Goal: Task Accomplishment & Management: Use online tool/utility

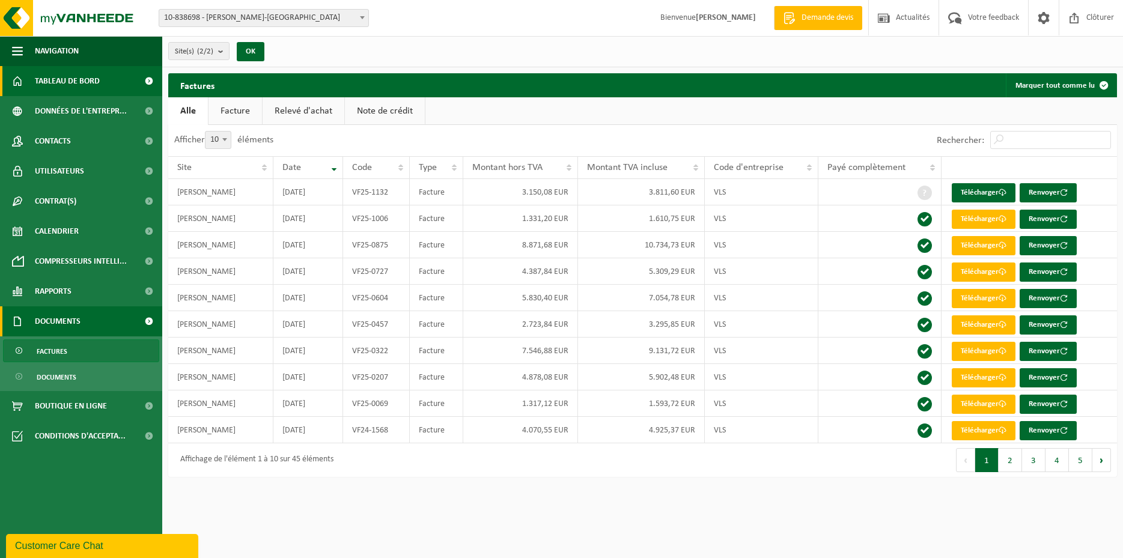
click at [78, 74] on span "Tableau de bord" at bounding box center [67, 81] width 65 height 30
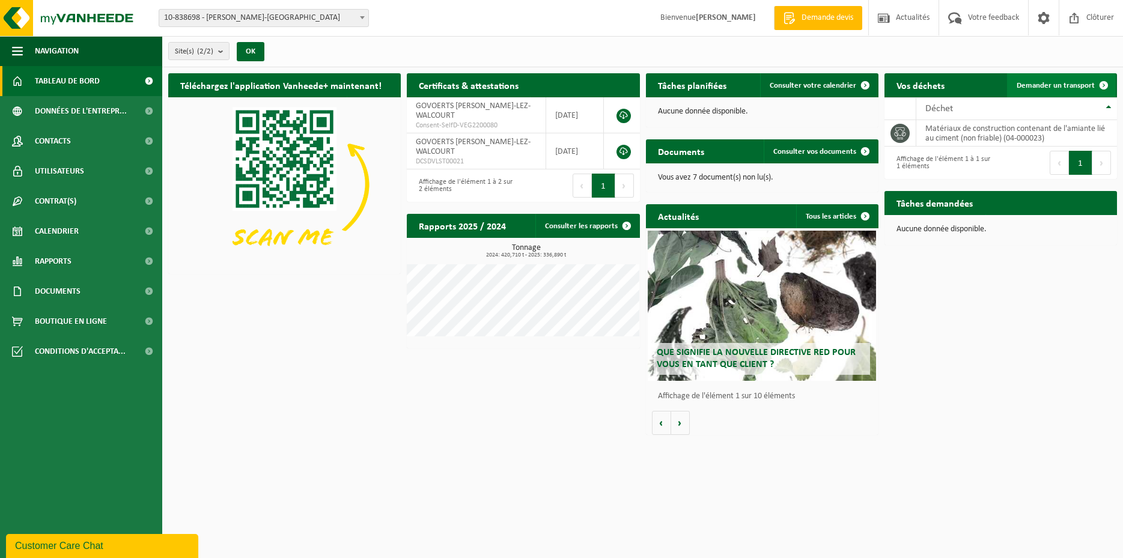
click at [1059, 85] on span "Demander un transport" at bounding box center [1056, 86] width 78 height 8
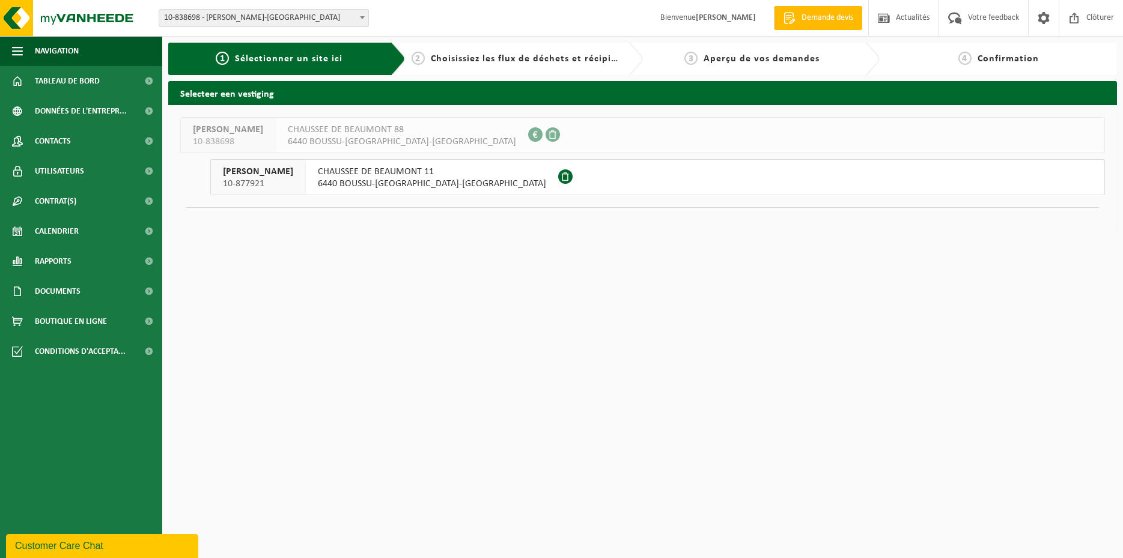
click at [376, 180] on span "6440 BOUSSU-LEZ-WALCOURT" at bounding box center [432, 184] width 228 height 12
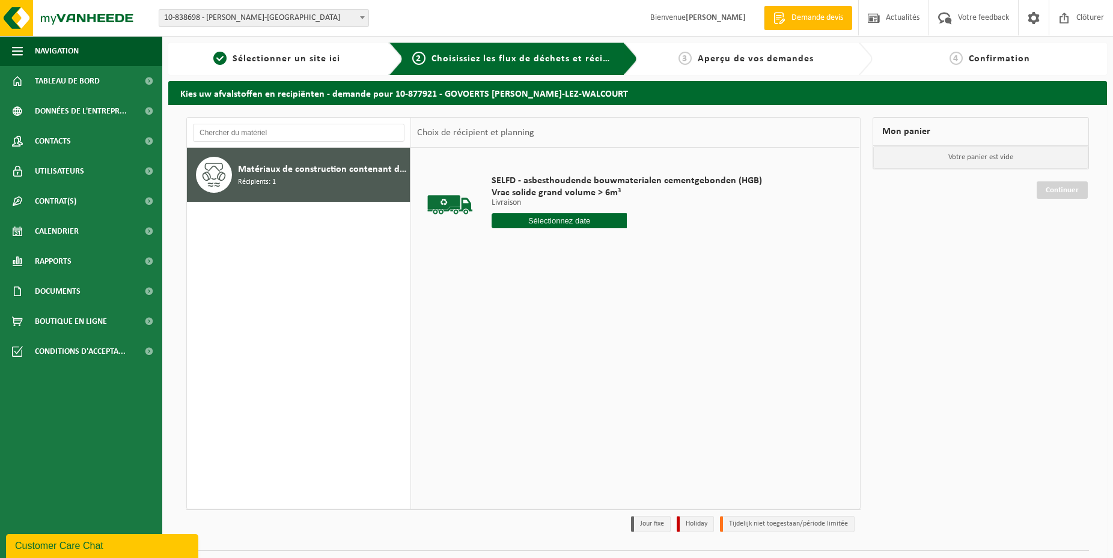
click at [564, 221] on input "text" at bounding box center [559, 220] width 135 height 15
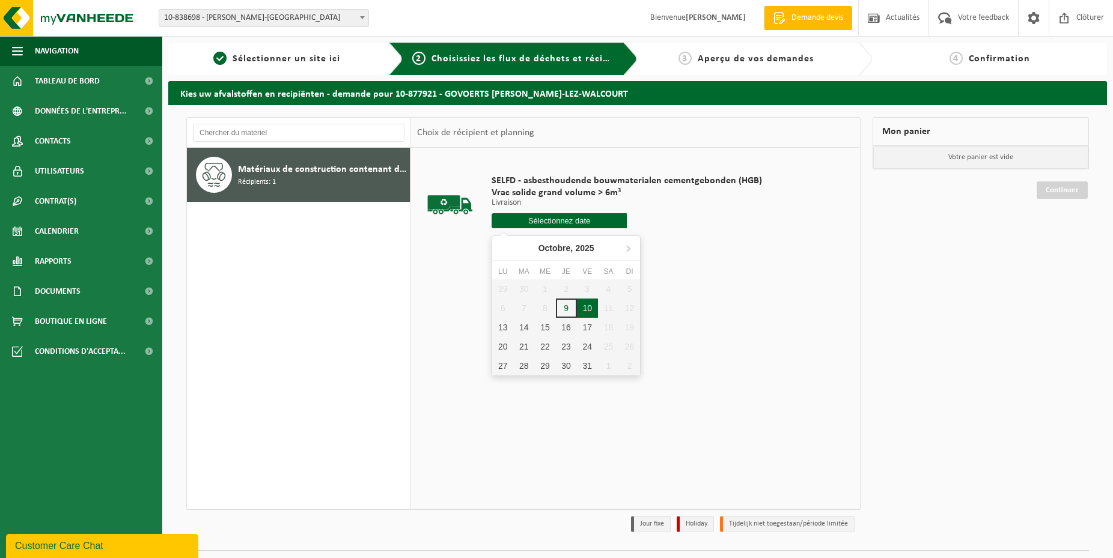
click at [584, 309] on div "10" at bounding box center [587, 308] width 21 height 19
type input "à partir de 2025-10-10"
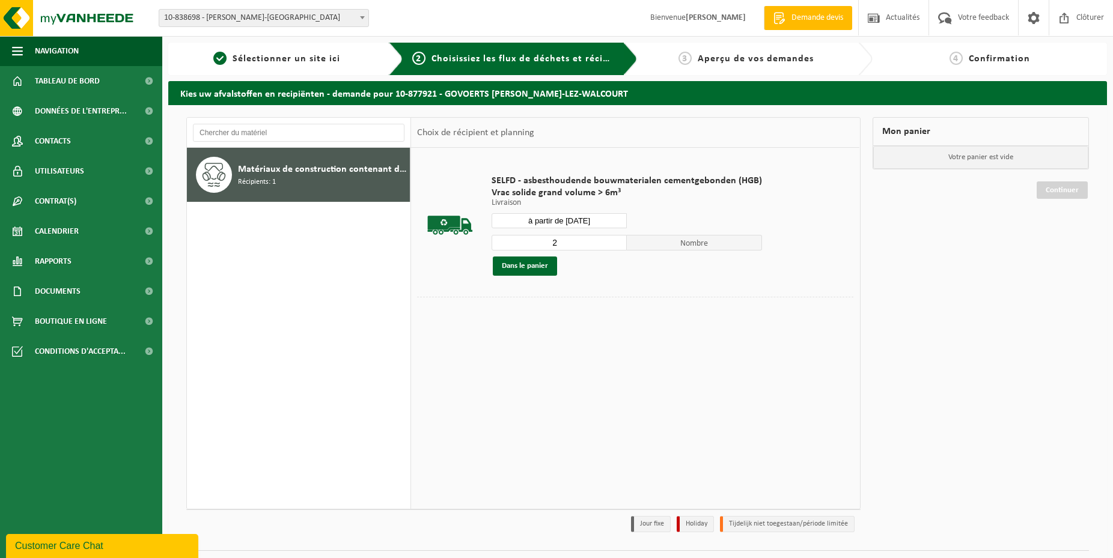
type input "2"
click at [614, 239] on input "2" at bounding box center [559, 243] width 135 height 16
click at [534, 266] on button "Dans le panier" at bounding box center [525, 266] width 64 height 19
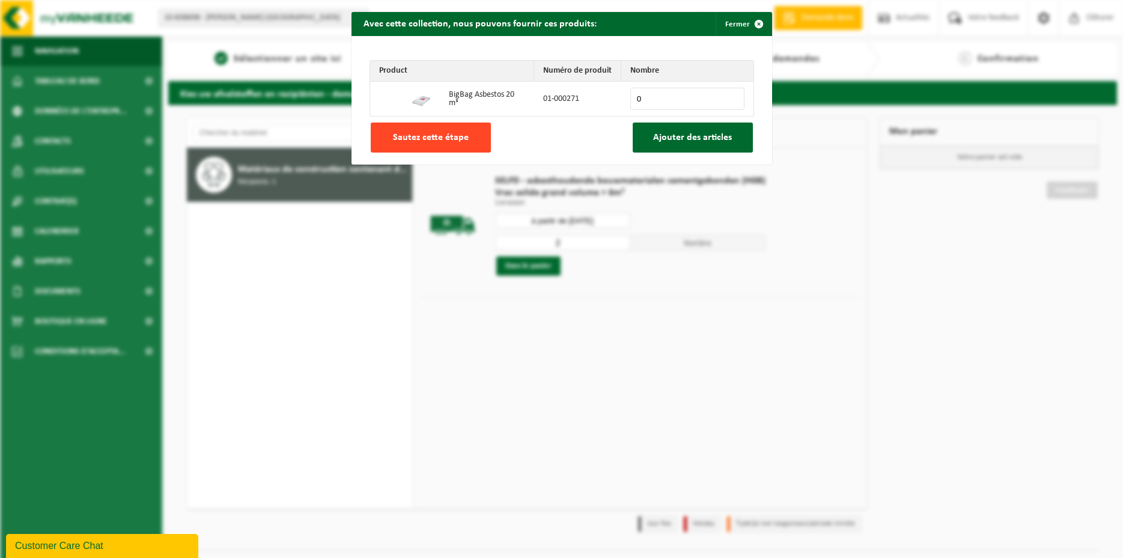
click at [428, 133] on span "Sautez cette étape" at bounding box center [431, 138] width 76 height 10
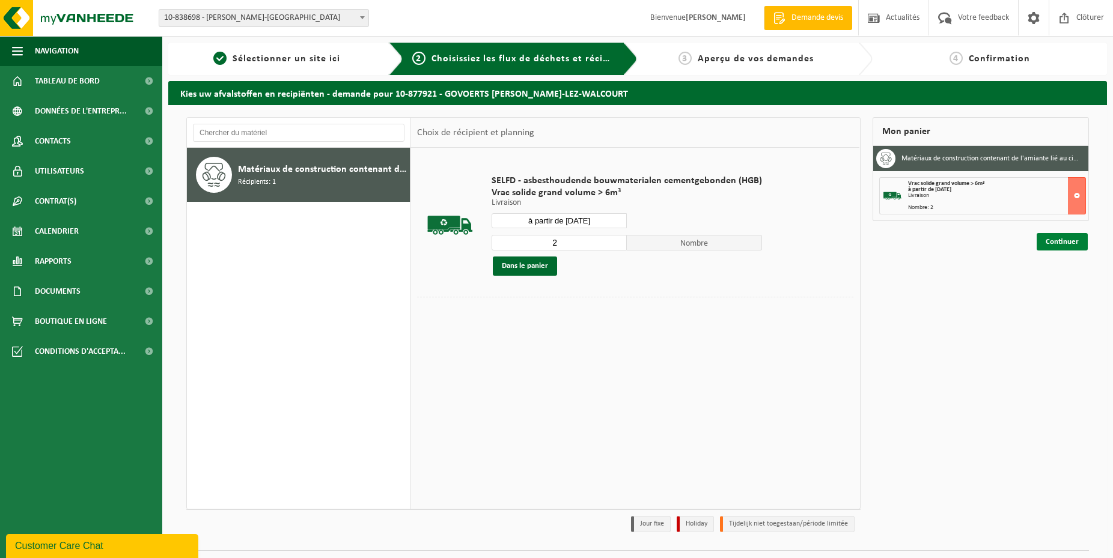
click at [1072, 236] on link "Continuer" at bounding box center [1062, 241] width 51 height 17
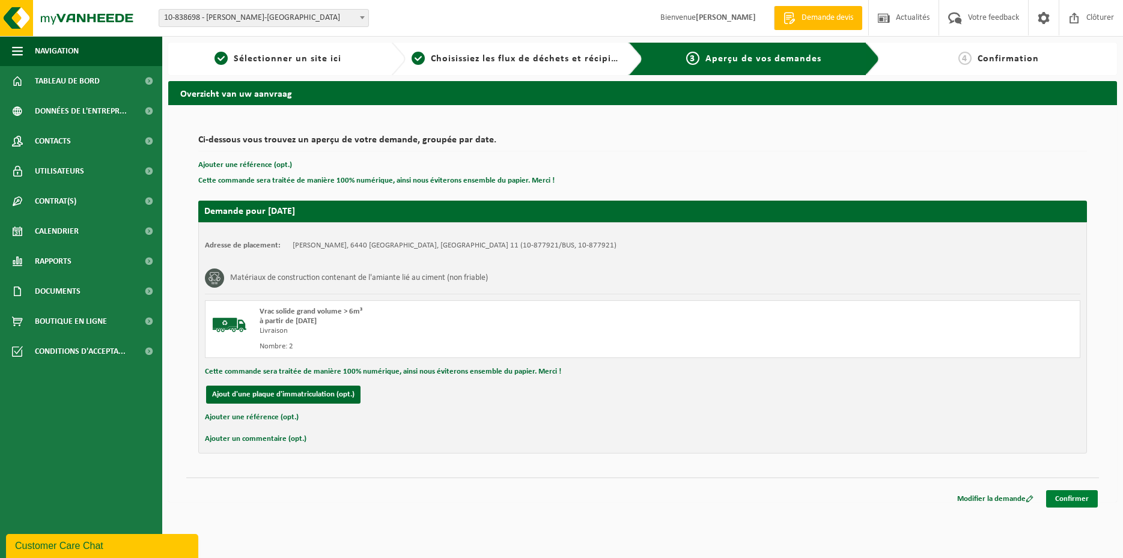
click at [1055, 499] on link "Confirmer" at bounding box center [1072, 498] width 52 height 17
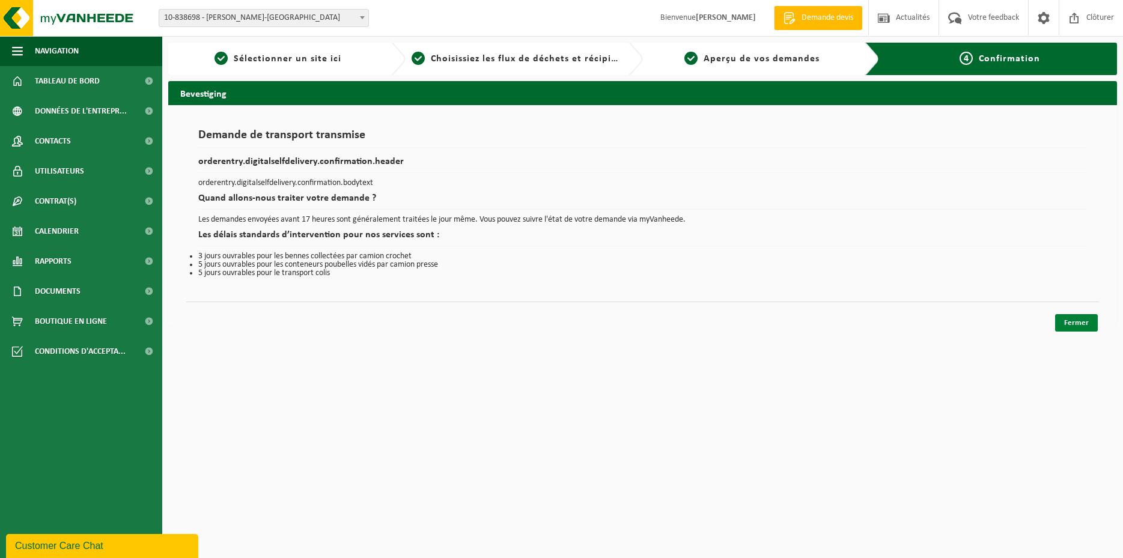
click at [1073, 324] on link "Fermer" at bounding box center [1076, 322] width 43 height 17
